Goal: Task Accomplishment & Management: Use online tool/utility

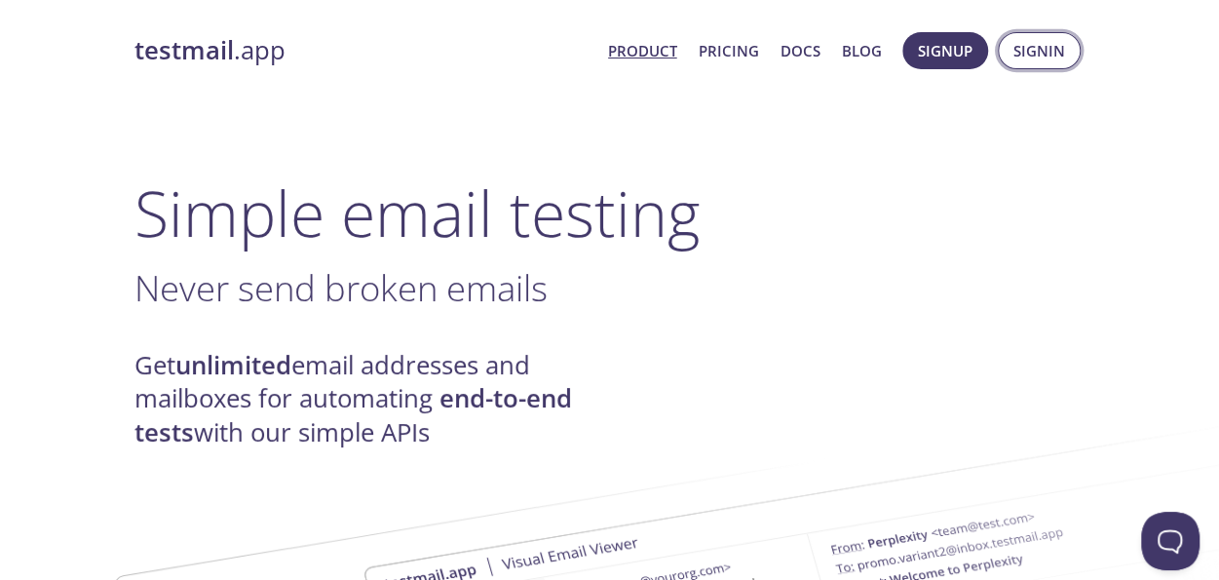
click at [1032, 61] on span "Signin" at bounding box center [1040, 50] width 52 height 25
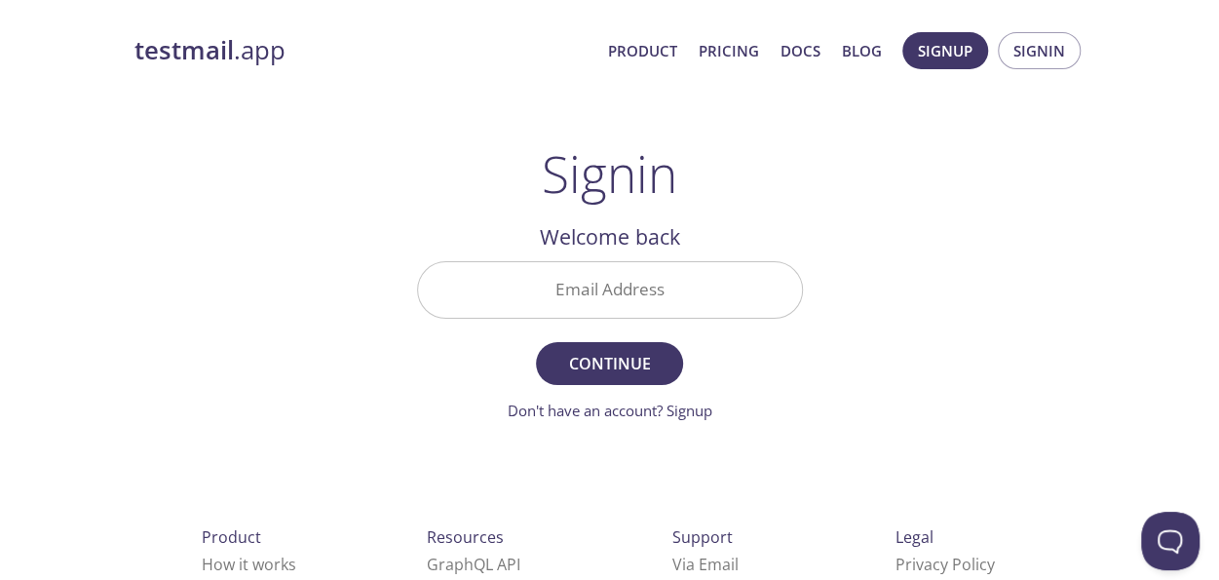
click at [611, 279] on input "Email Address" at bounding box center [610, 290] width 384 height 56
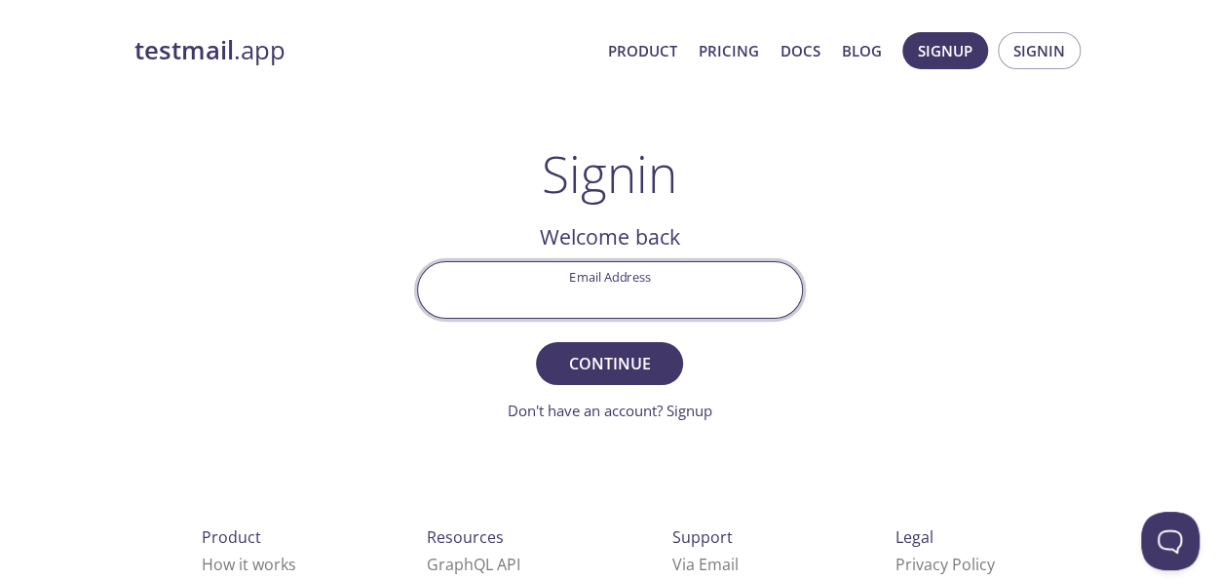
type input "[EMAIL_ADDRESS][DOMAIN_NAME]"
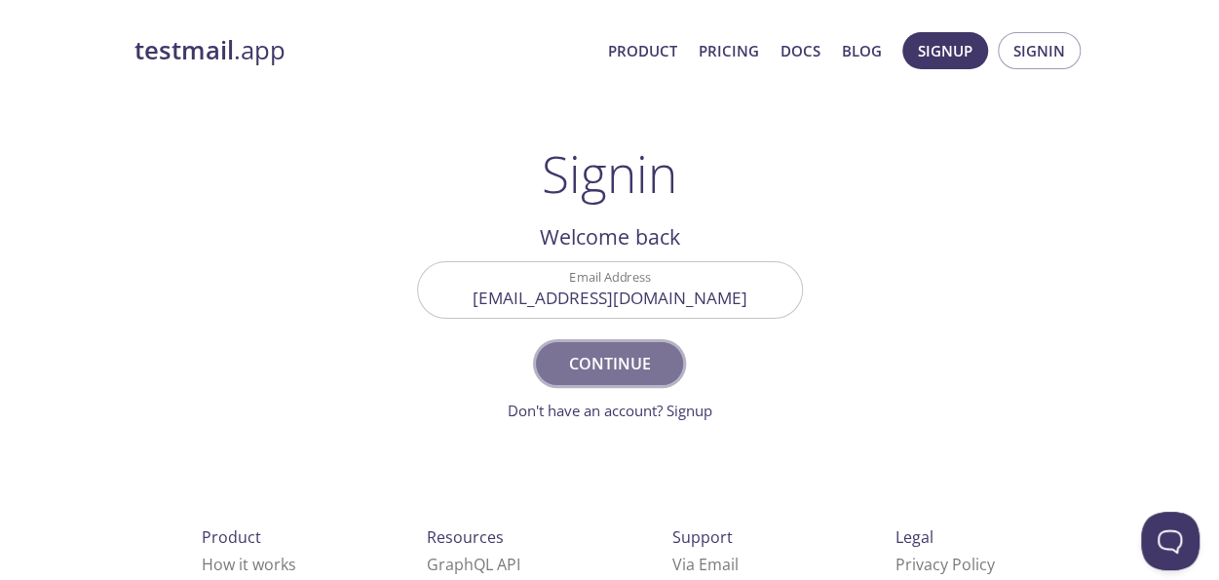
click at [589, 362] on span "Continue" at bounding box center [608, 363] width 103 height 27
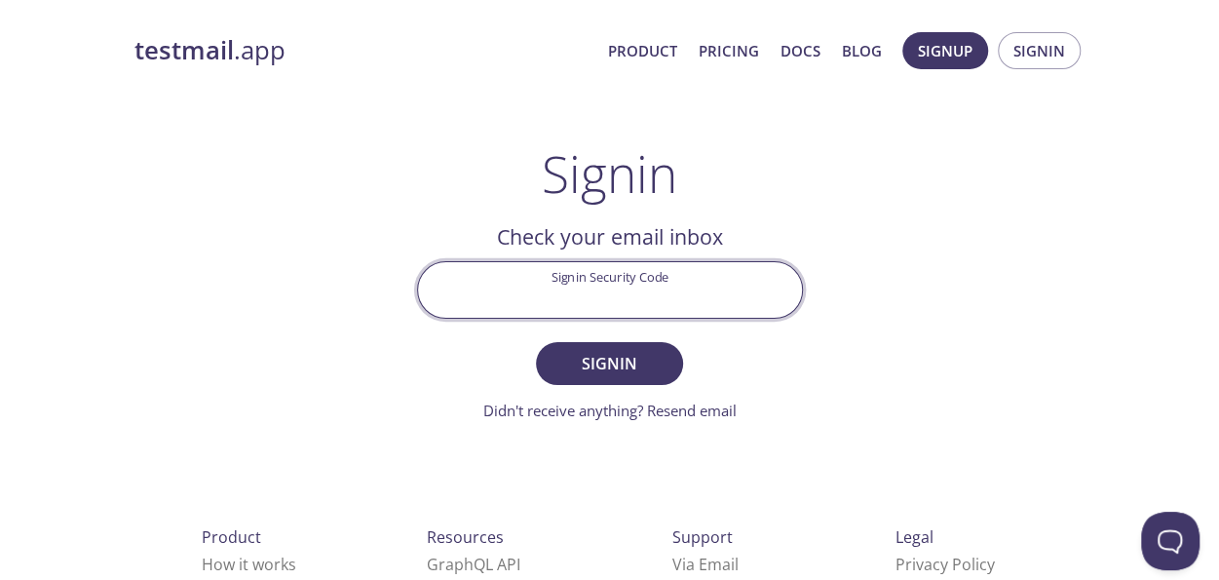
click at [582, 286] on input "Signin Security Code" at bounding box center [610, 290] width 384 height 56
paste input "875QJ3G"
type input "875QJ3G"
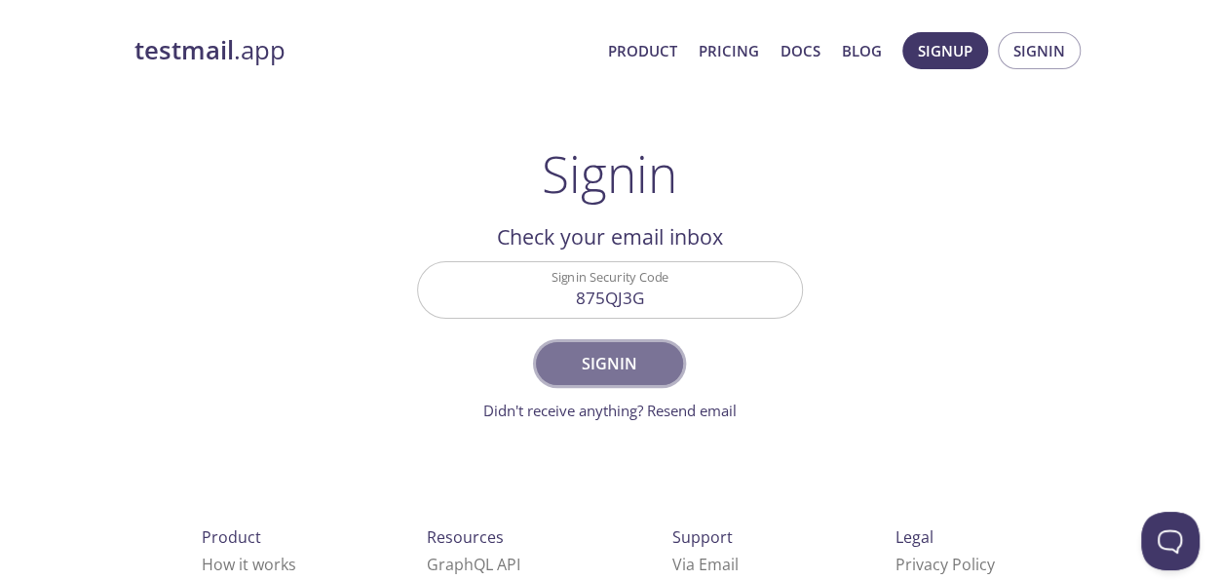
click at [585, 364] on span "Signin" at bounding box center [608, 363] width 103 height 27
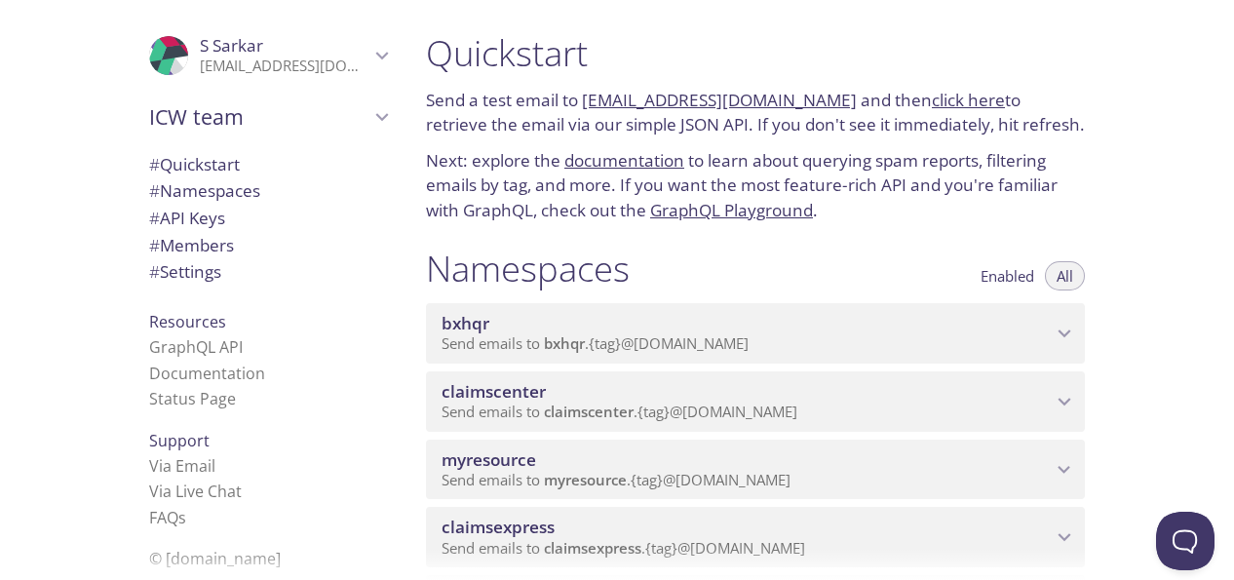
click at [895, 463] on span "myresource" at bounding box center [746, 459] width 610 height 21
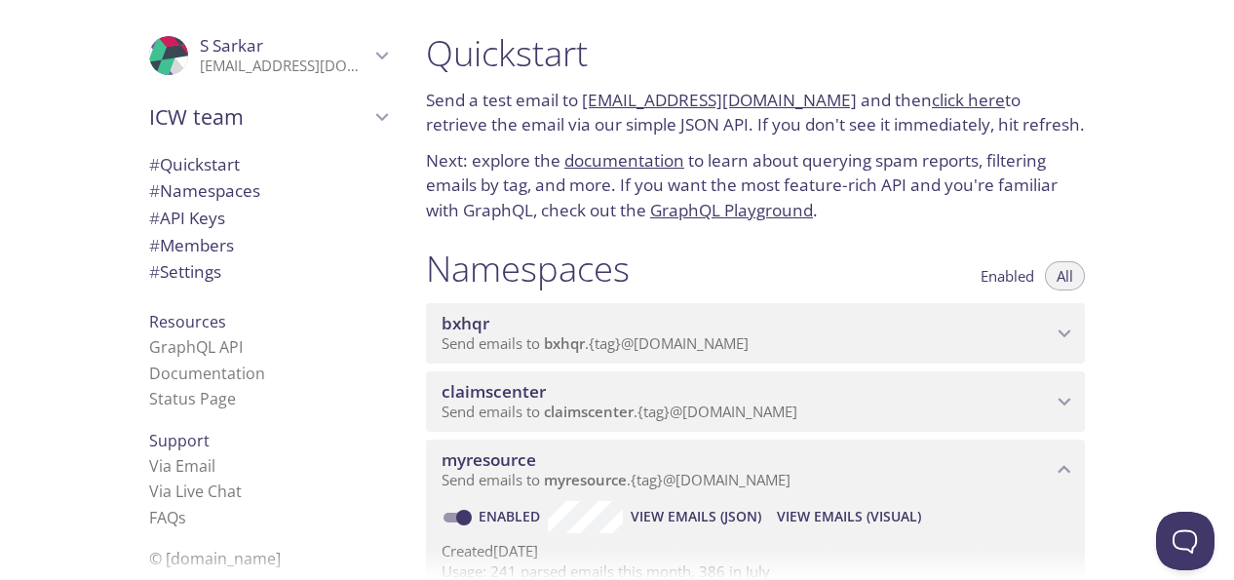
click at [843, 517] on span "View Emails (Visual)" at bounding box center [849, 516] width 144 height 23
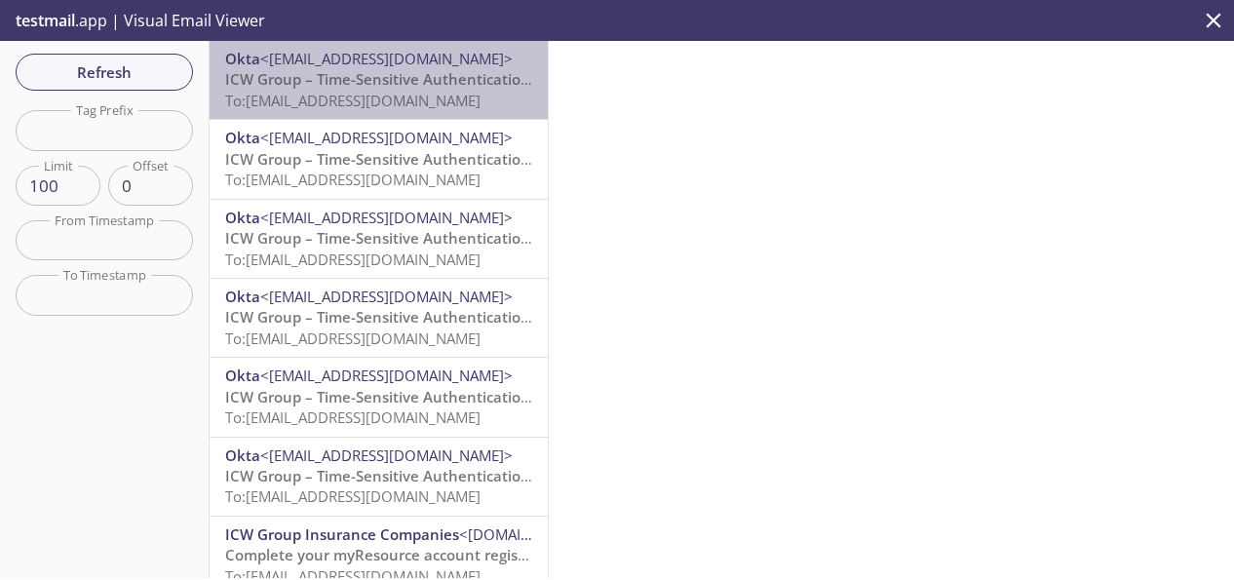
click at [463, 93] on span "To: [EMAIL_ADDRESS][DOMAIN_NAME]" at bounding box center [352, 100] width 255 height 19
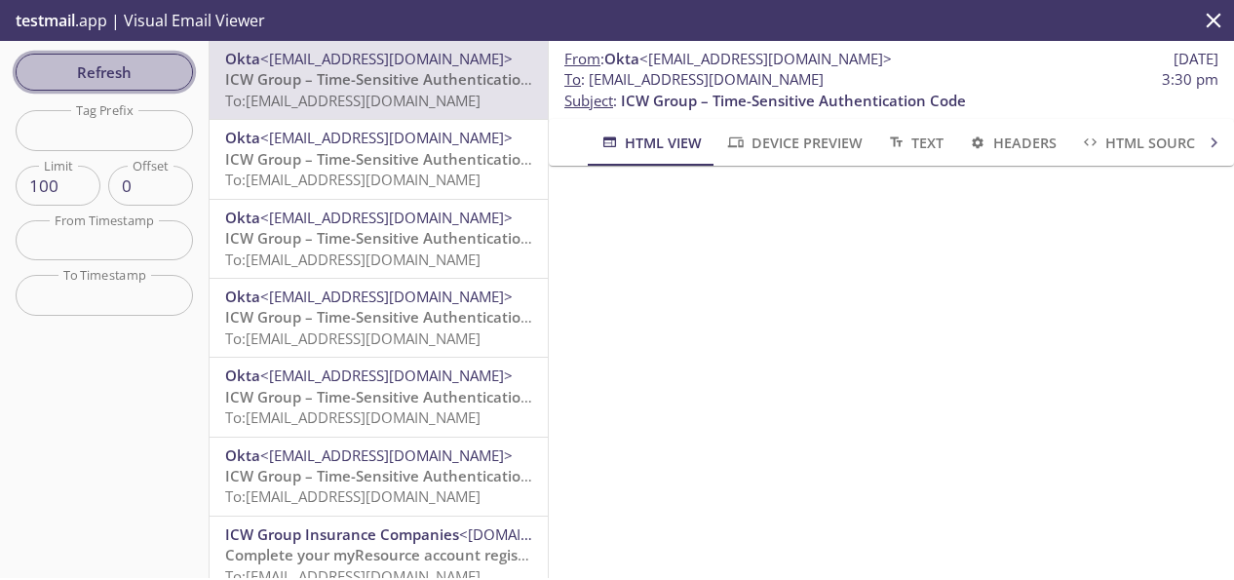
click at [73, 86] on button "Refresh" at bounding box center [104, 72] width 177 height 37
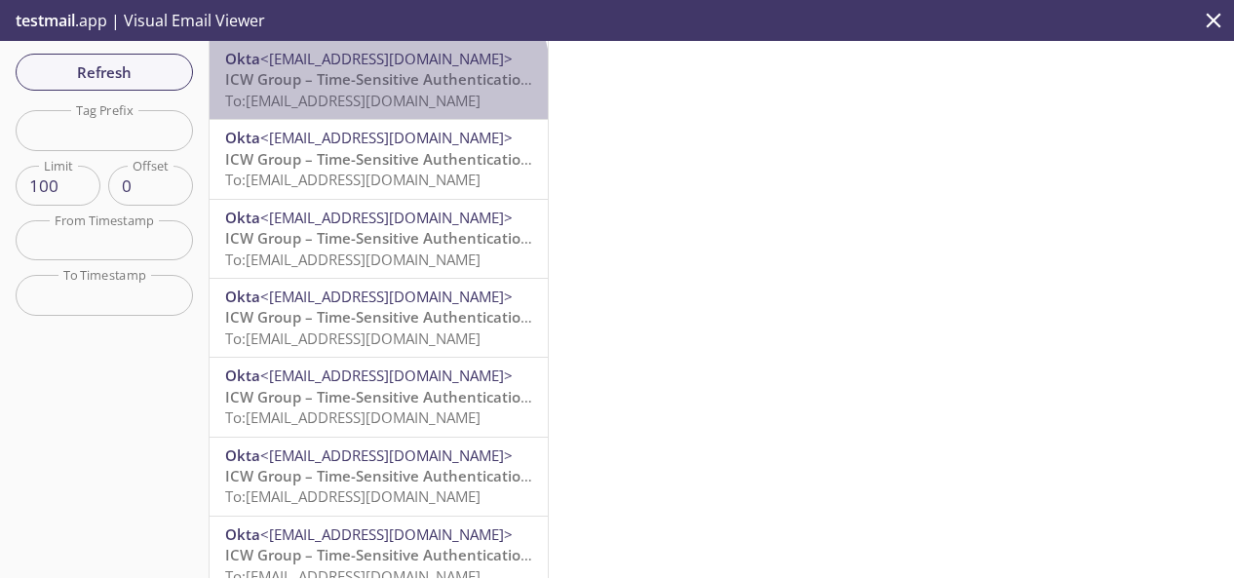
click at [377, 86] on span "ICW Group – Time-Sensitive Authentication Code" at bounding box center [397, 78] width 345 height 19
